Goal: Information Seeking & Learning: Learn about a topic

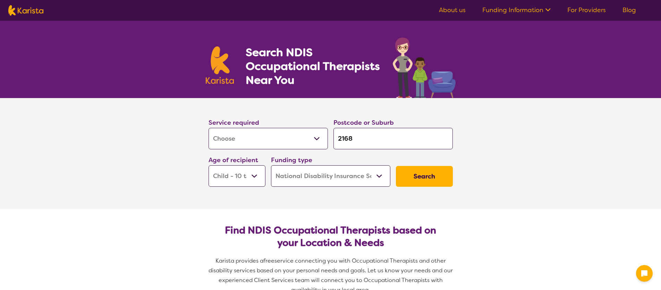
select select "[MEDICAL_DATA]"
select select "CH"
select select "NDIS"
select select "[MEDICAL_DATA]"
select select "CH"
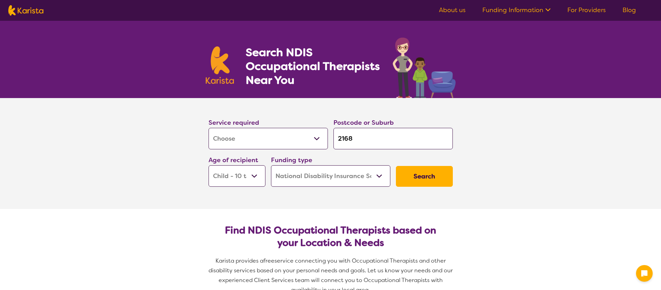
select select "NDIS"
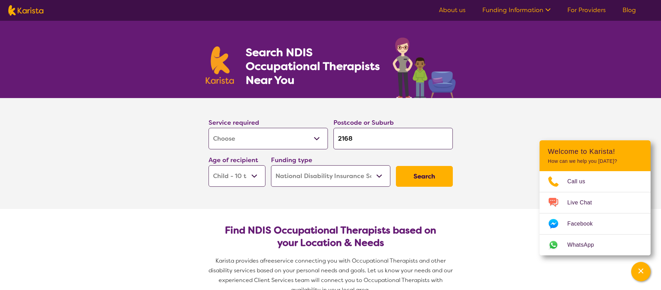
click at [248, 141] on select "Allied Health Assistant Assessment ([MEDICAL_DATA] or [MEDICAL_DATA]) Behaviour…" at bounding box center [268, 139] width 119 height 22
drag, startPoint x: 388, startPoint y: 134, endPoint x: 318, endPoint y: 135, distance: 70.1
click at [318, 135] on div "Service required Allied Health Assistant Assessment ([MEDICAL_DATA] or [MEDICAL…" at bounding box center [331, 152] width 250 height 75
type input "2"
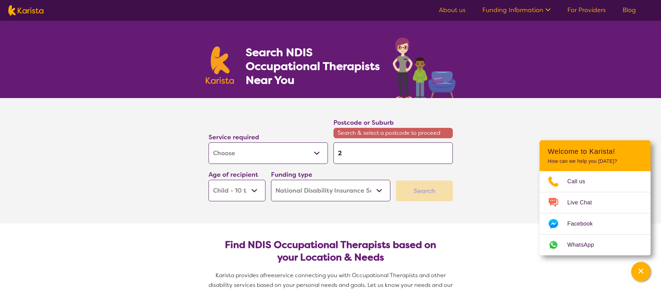
type input "23"
type input "232"
type input "2324"
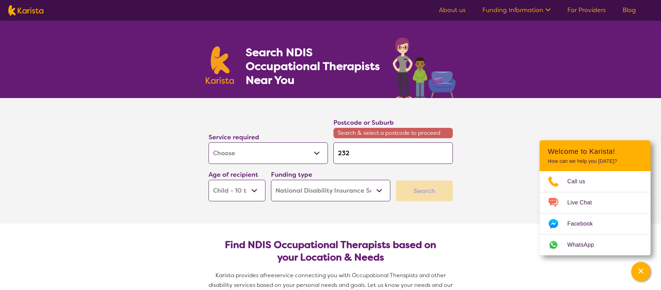
type input "2324"
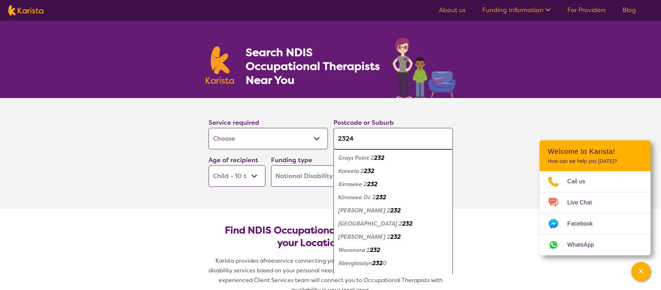
click button "Search" at bounding box center [424, 176] width 57 height 21
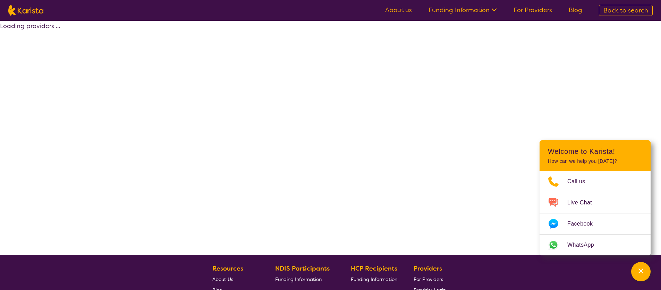
select select "by_score"
